Goal: Find specific fact: Find specific fact

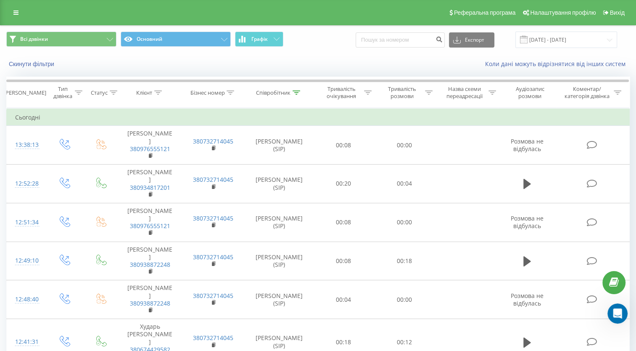
scroll to position [528, 0]
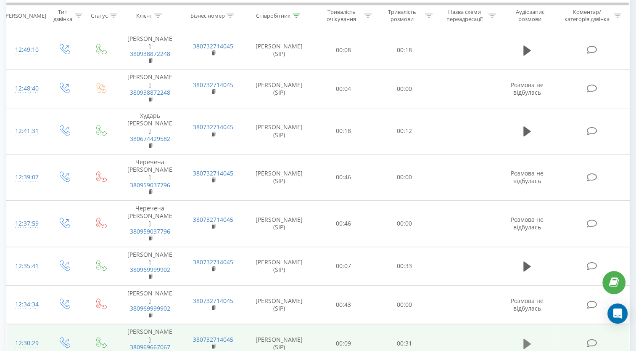
scroll to position [624, 0]
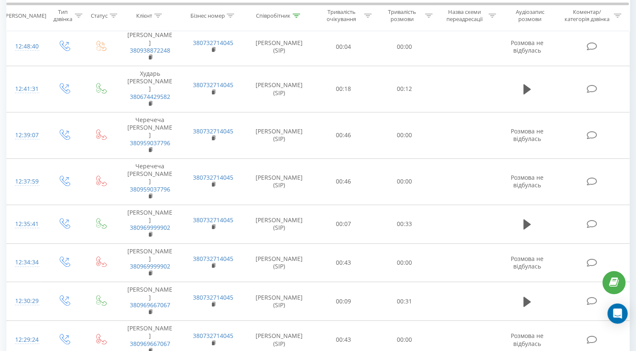
drag, startPoint x: 175, startPoint y: 227, endPoint x: 138, endPoint y: 226, distance: 37.4
copy link "0931505005"
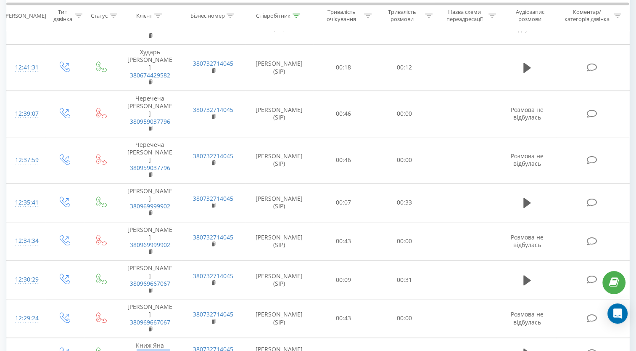
scroll to position [657, 0]
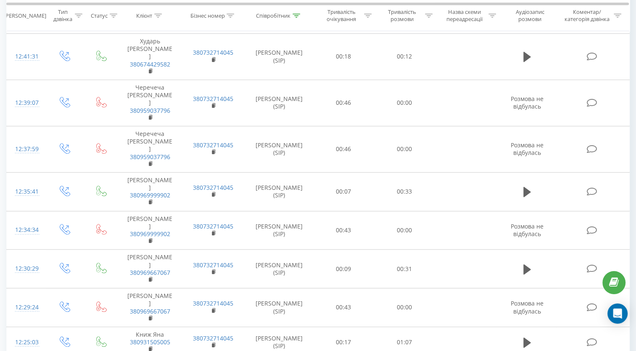
click at [526, 337] on icon at bounding box center [527, 342] width 8 height 10
drag, startPoint x: 558, startPoint y: 317, endPoint x: 581, endPoint y: 315, distance: 22.7
